Goal: Download file/media

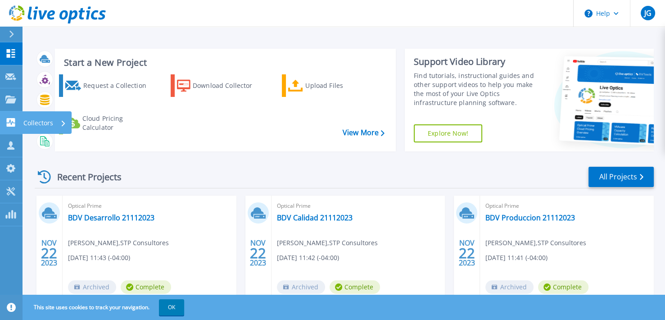
click at [10, 113] on link "Collectors Collectors" at bounding box center [11, 122] width 23 height 23
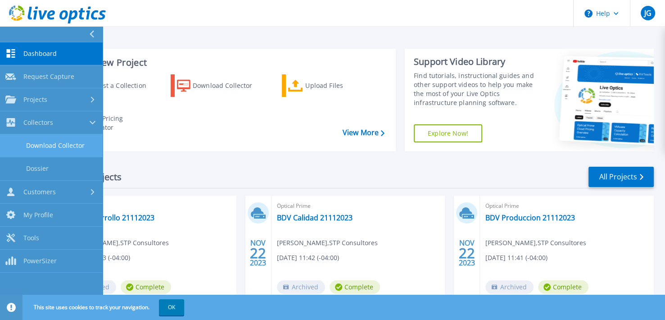
click at [63, 145] on link "Download Collector" at bounding box center [51, 145] width 103 height 23
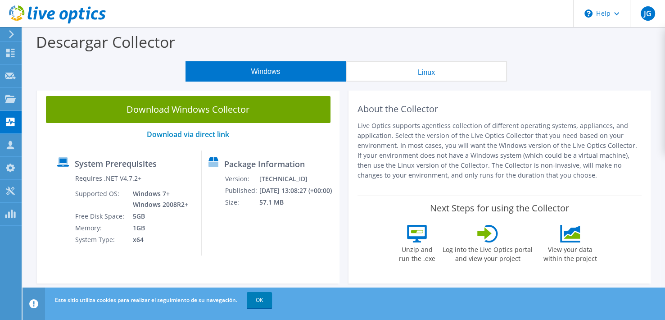
click at [388, 65] on button "Linux" at bounding box center [426, 71] width 161 height 20
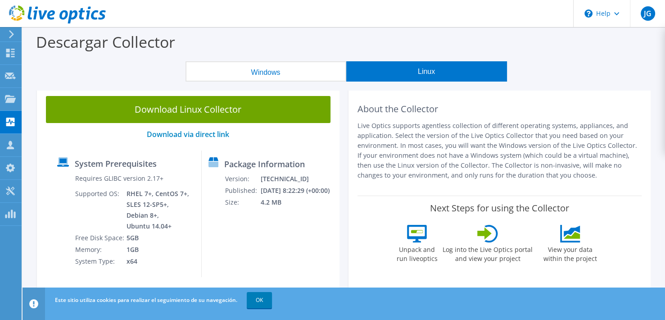
click at [291, 65] on button "Windows" at bounding box center [266, 71] width 161 height 20
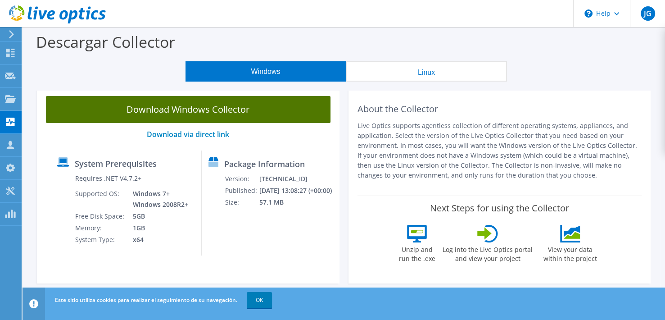
click at [158, 112] on link "Download Windows Collector" at bounding box center [188, 109] width 285 height 27
